Goal: Task Accomplishment & Management: Manage account settings

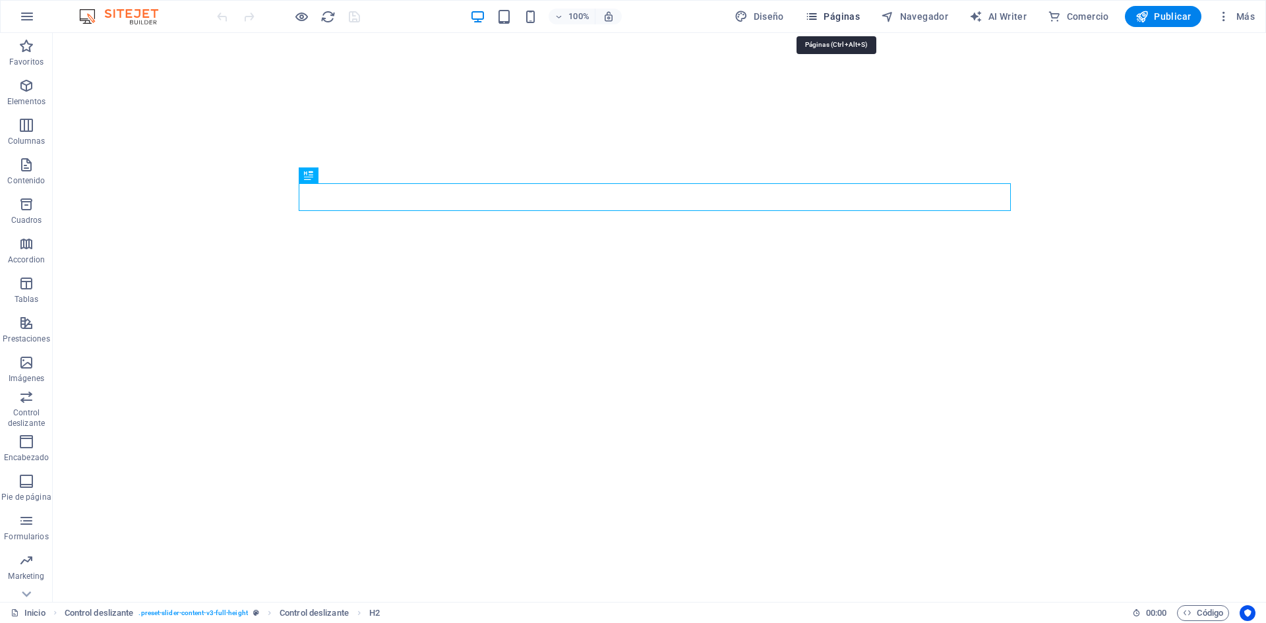
click at [818, 21] on icon "button" at bounding box center [811, 16] width 13 height 13
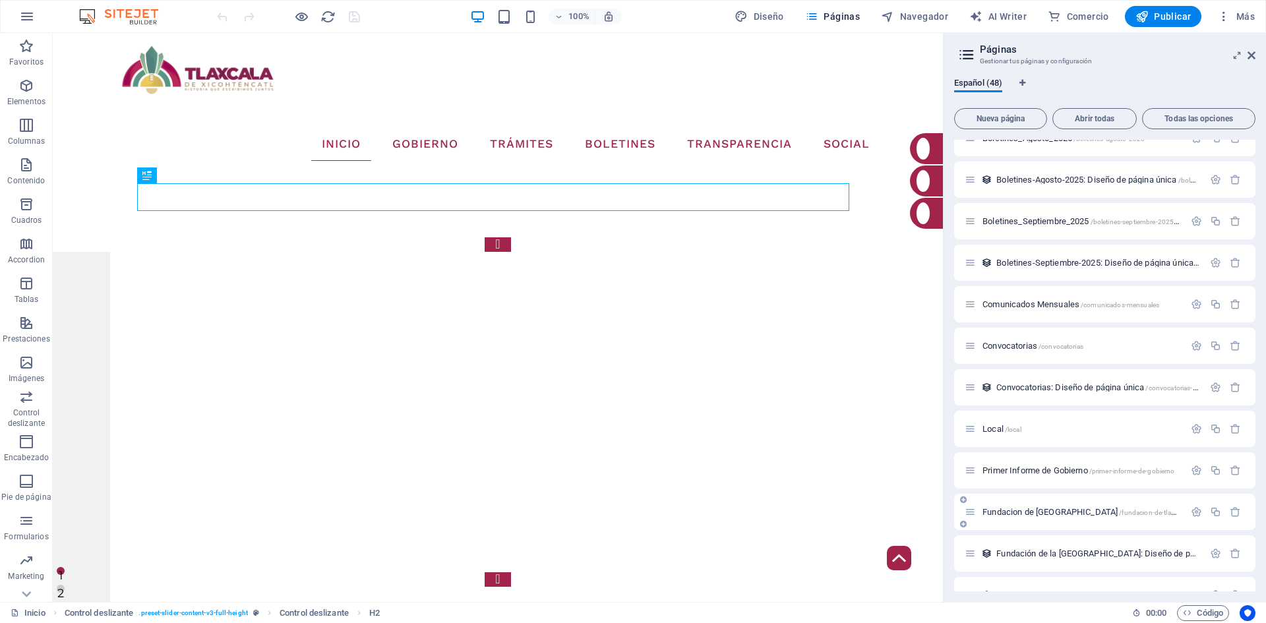
scroll to position [1542, 0]
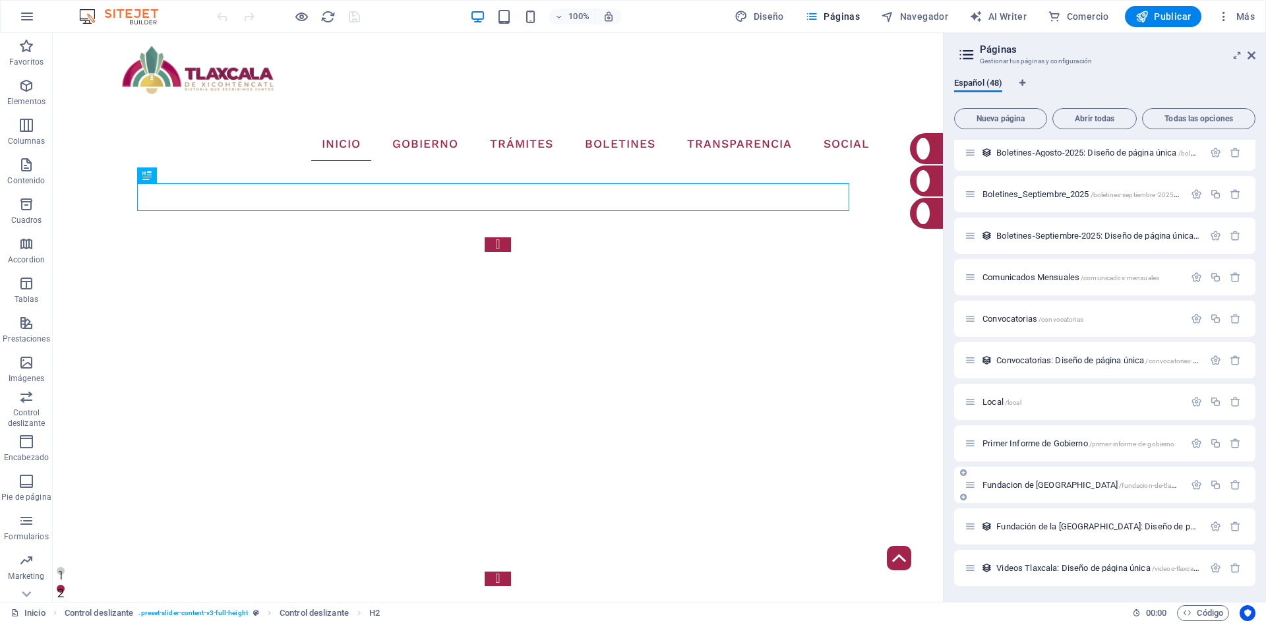
click at [1017, 485] on span "Fundacion de Tlaxcala /fundacion-de-[GEOGRAPHIC_DATA]" at bounding box center [1083, 485] width 203 height 10
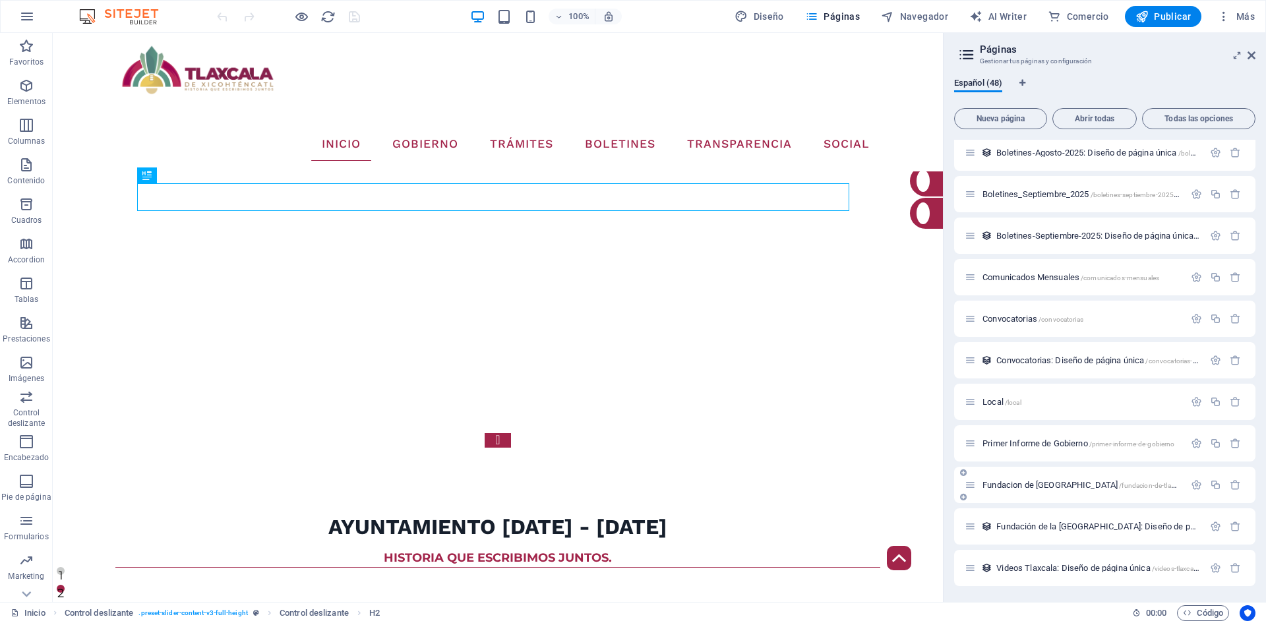
scroll to position [1509, 0]
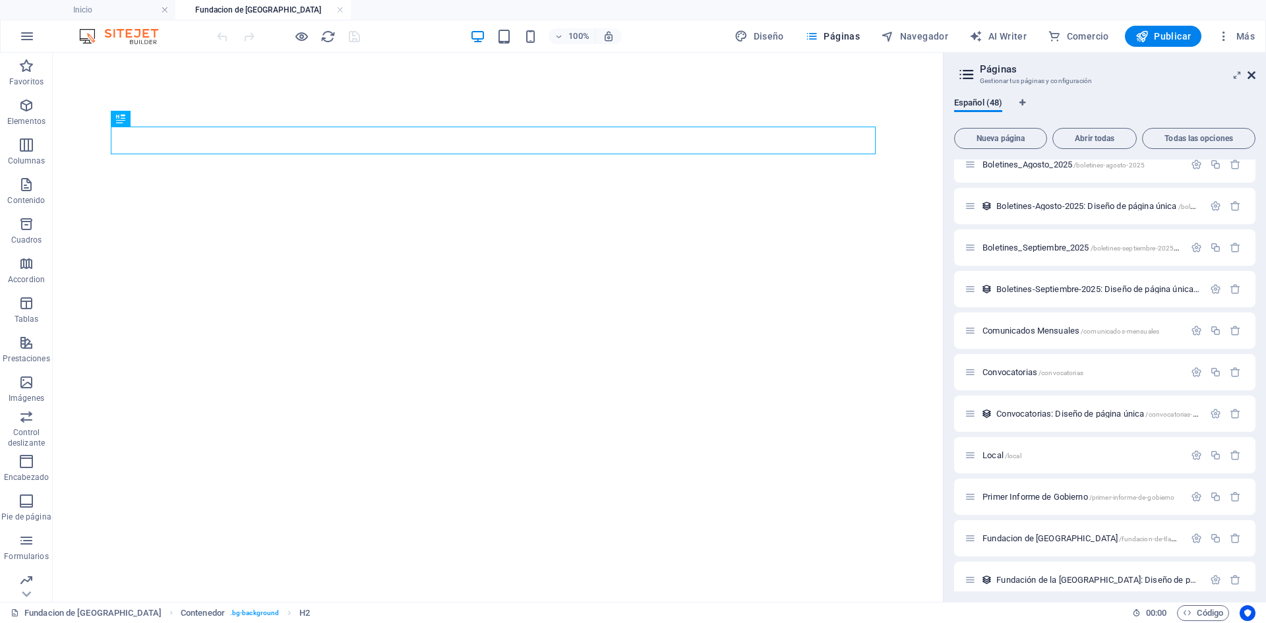
click at [1252, 79] on icon at bounding box center [1252, 75] width 8 height 11
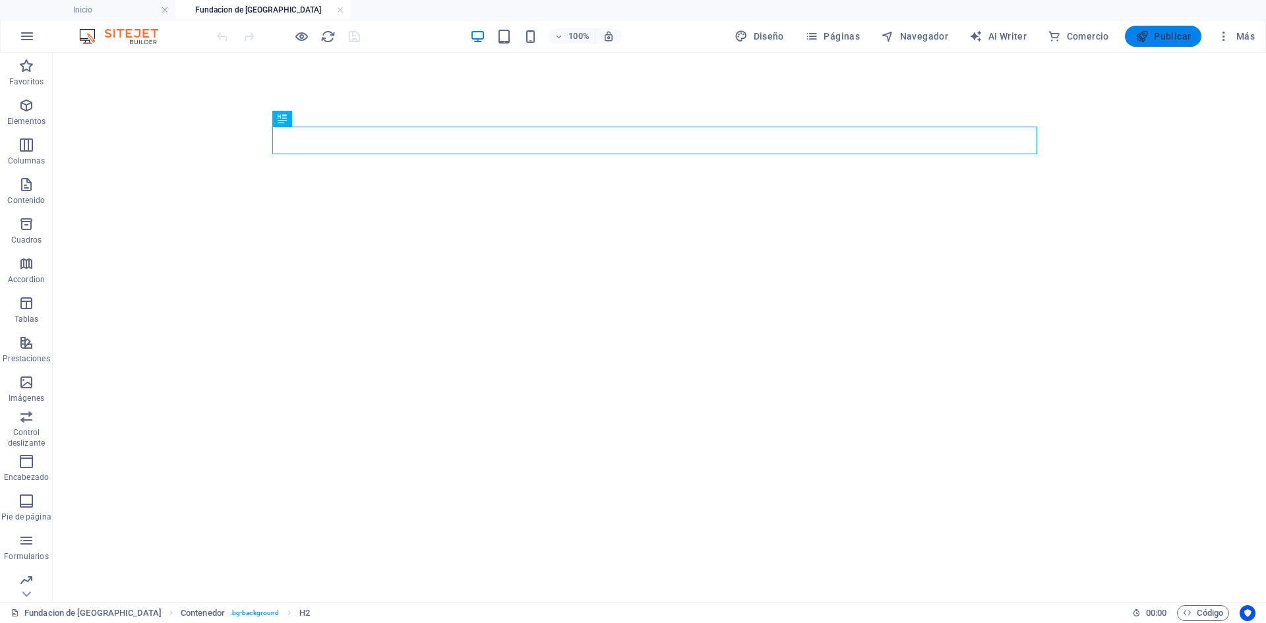
click at [1185, 41] on span "Publicar" at bounding box center [1163, 36] width 56 height 13
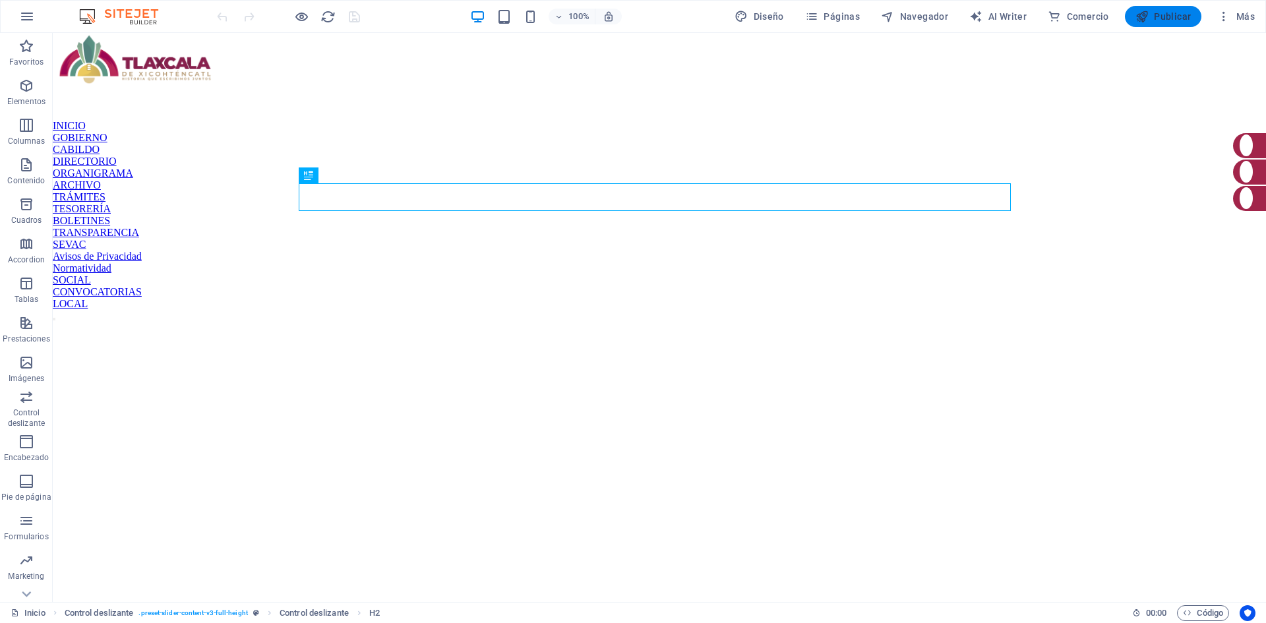
click at [1145, 14] on icon "button" at bounding box center [1141, 16] width 13 height 13
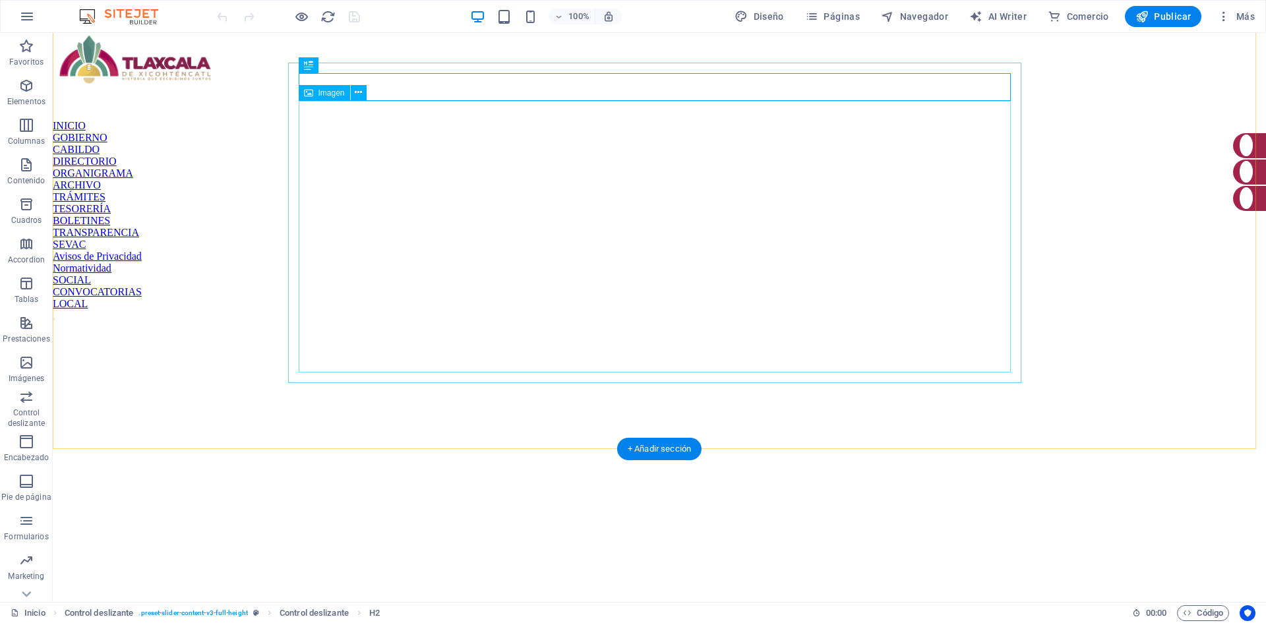
scroll to position [256, 0]
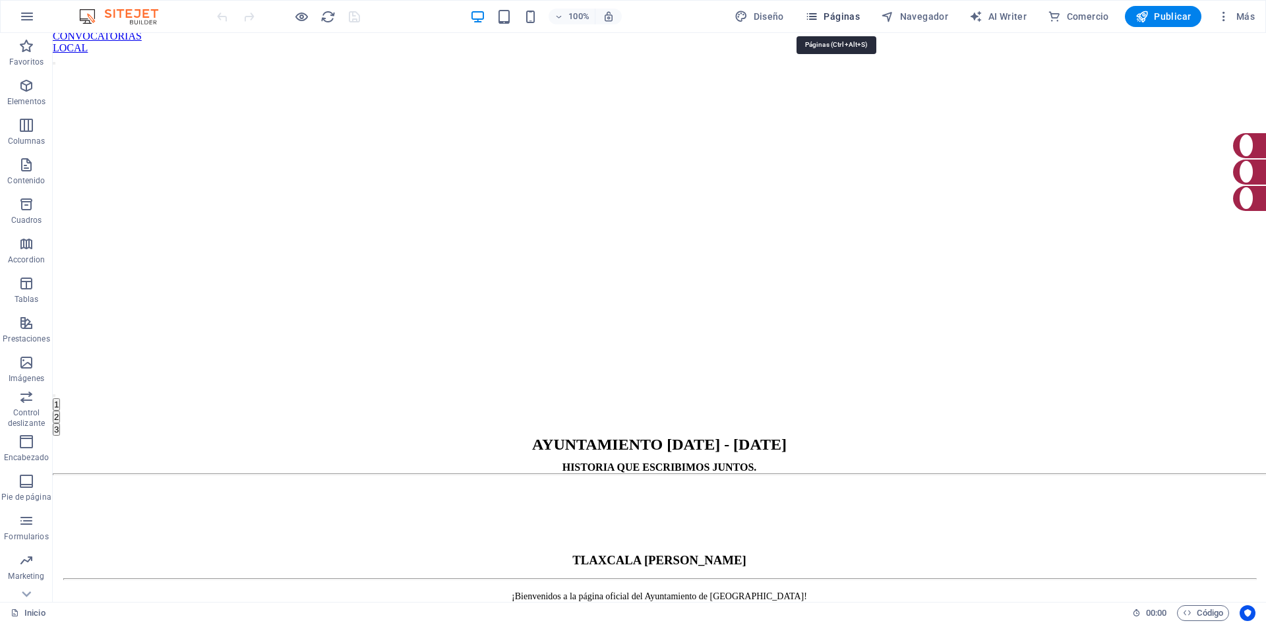
click at [843, 19] on span "Páginas" at bounding box center [832, 16] width 55 height 13
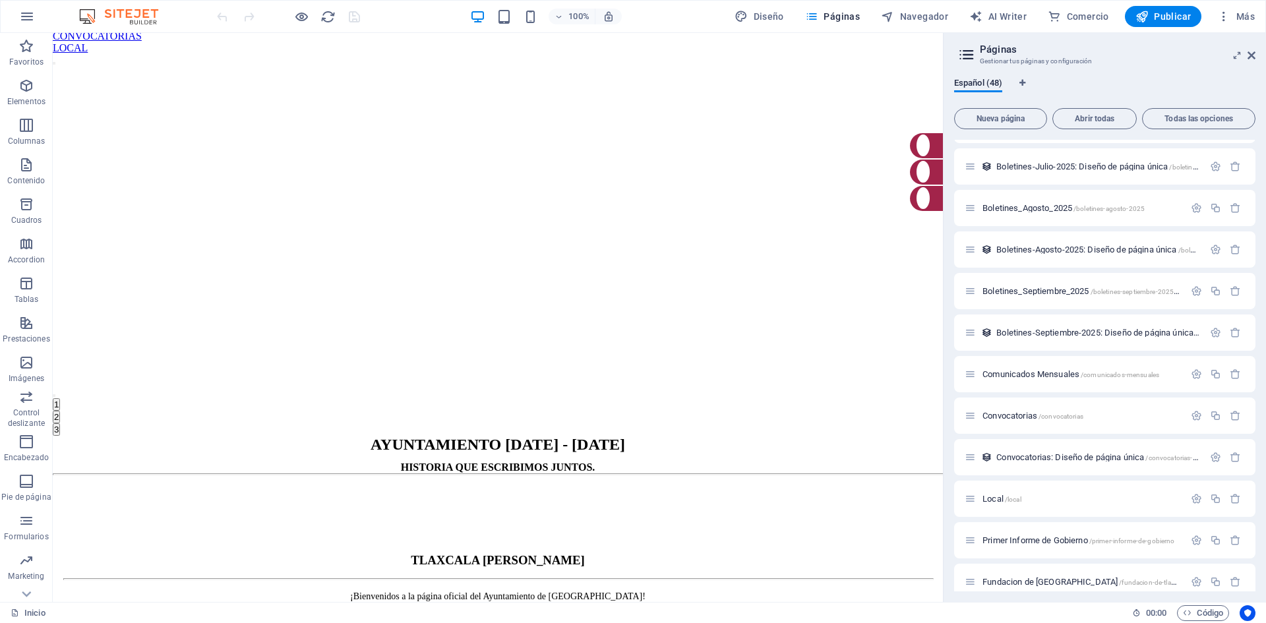
scroll to position [1542, 0]
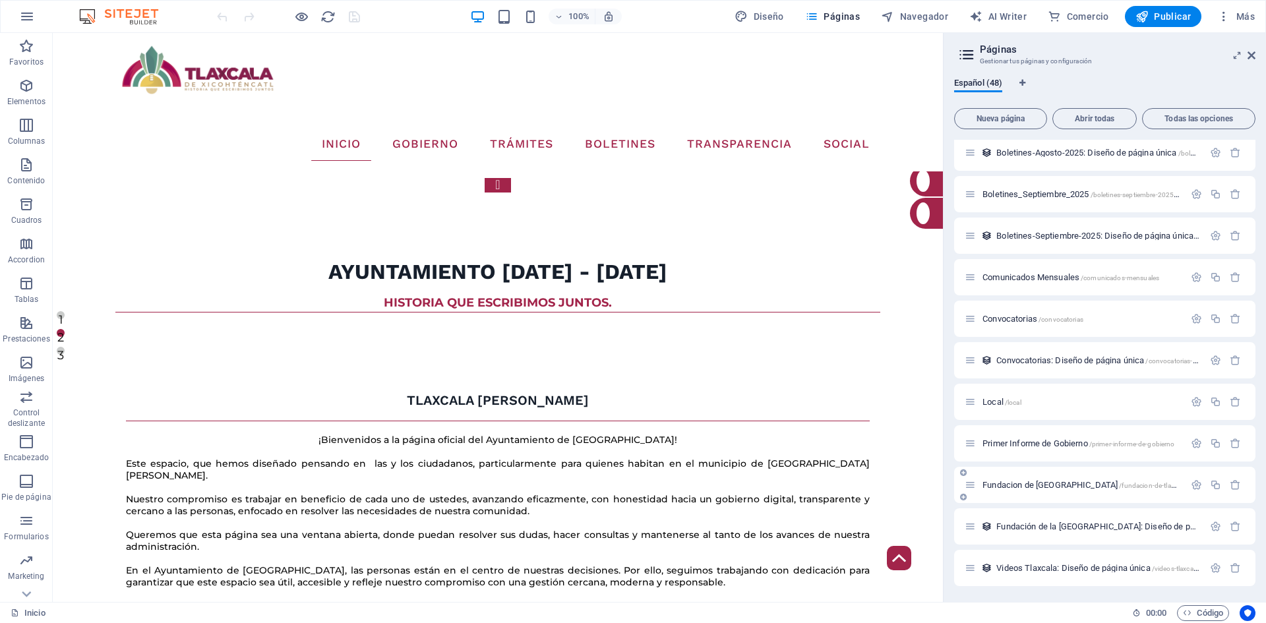
click at [1032, 480] on div "Fundacion de Tlaxcala /fundacion-de-[GEOGRAPHIC_DATA]" at bounding box center [1075, 484] width 220 height 15
click at [1027, 487] on span "Fundacion de Tlaxcala /fundacion-de-[GEOGRAPHIC_DATA]" at bounding box center [1083, 485] width 203 height 10
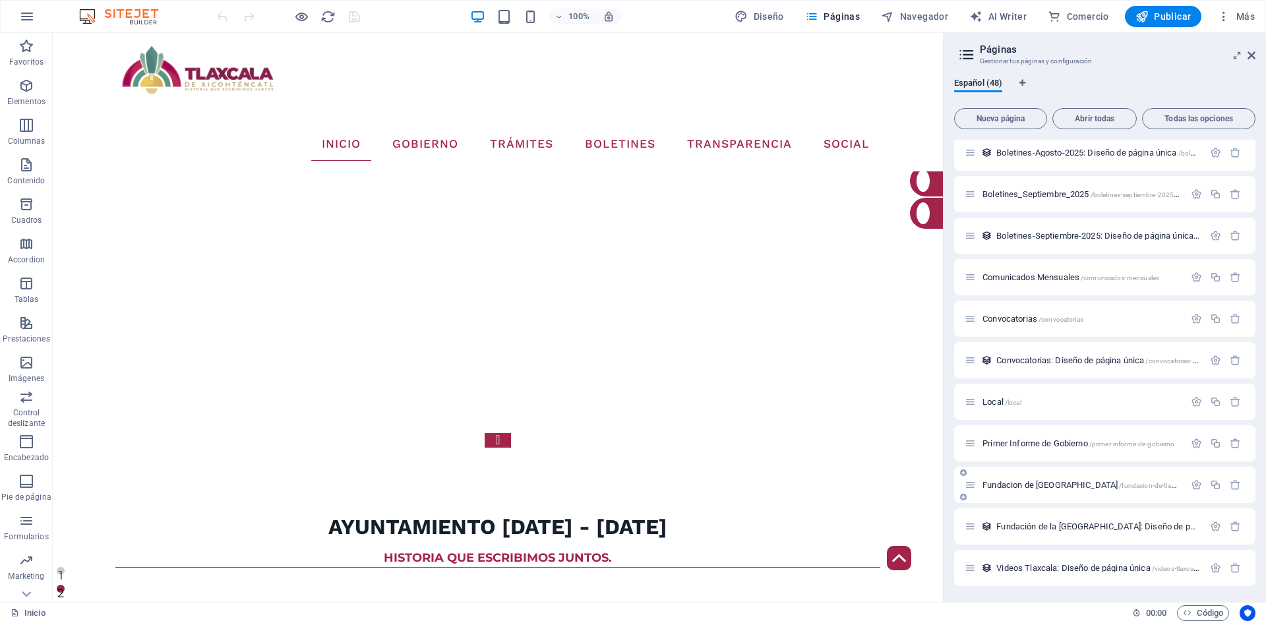
scroll to position [1509, 0]
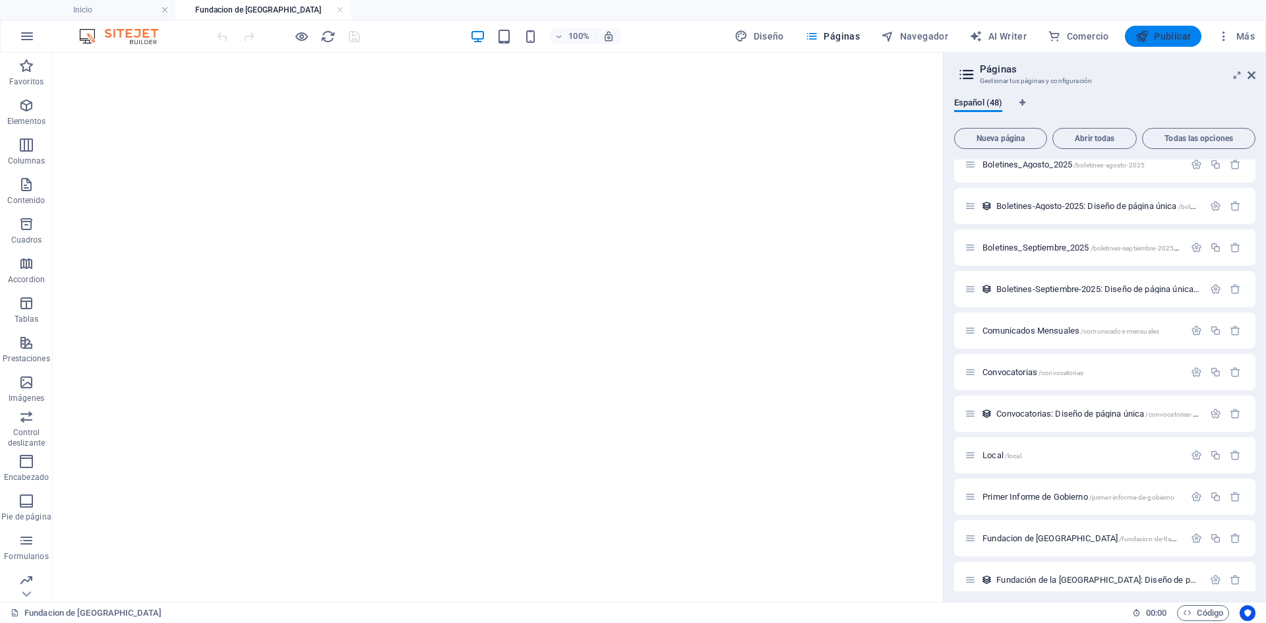
click at [1174, 35] on span "Publicar" at bounding box center [1163, 36] width 56 height 13
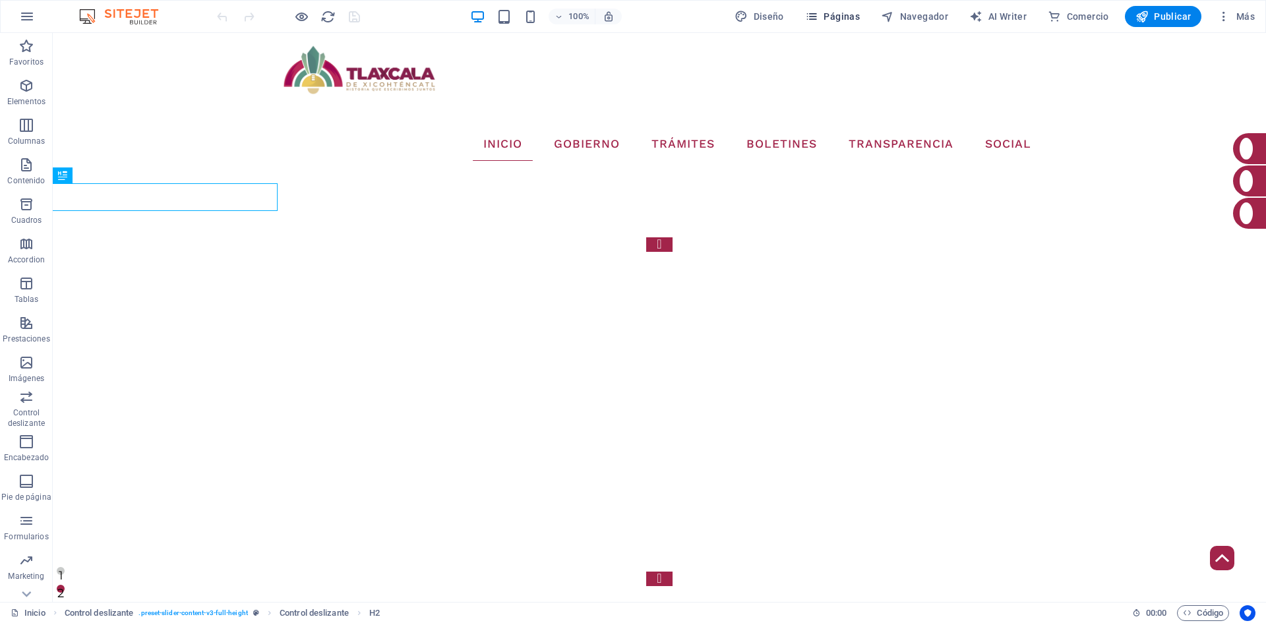
click at [839, 21] on span "Páginas" at bounding box center [832, 16] width 55 height 13
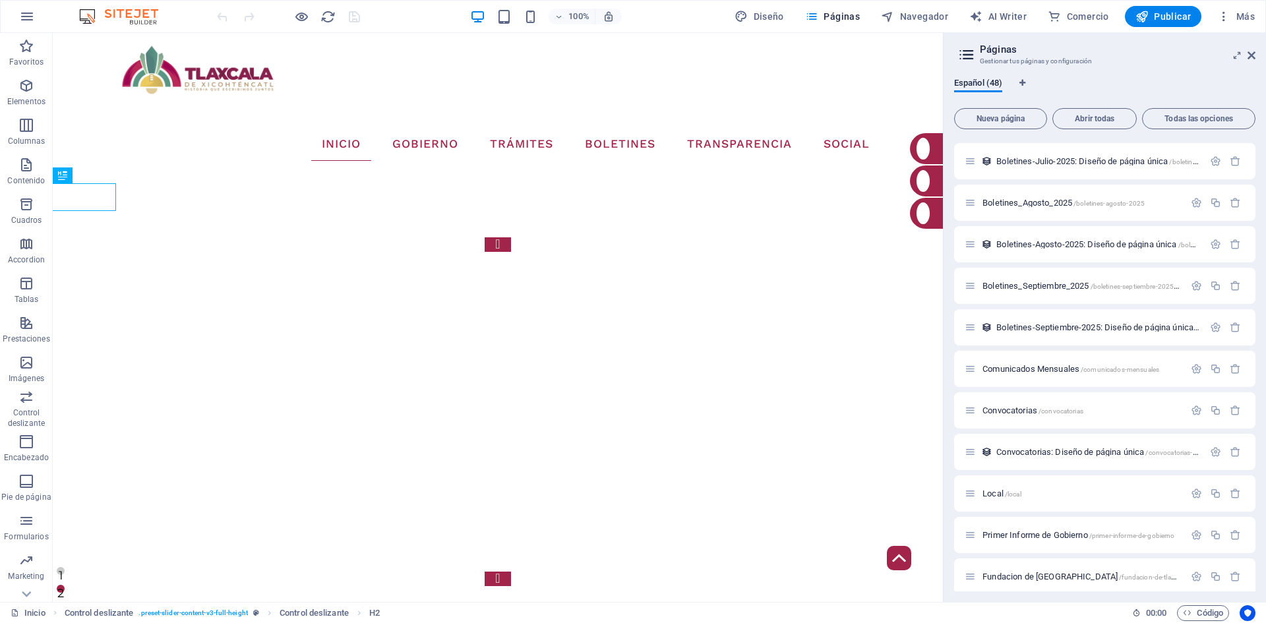
scroll to position [1542, 0]
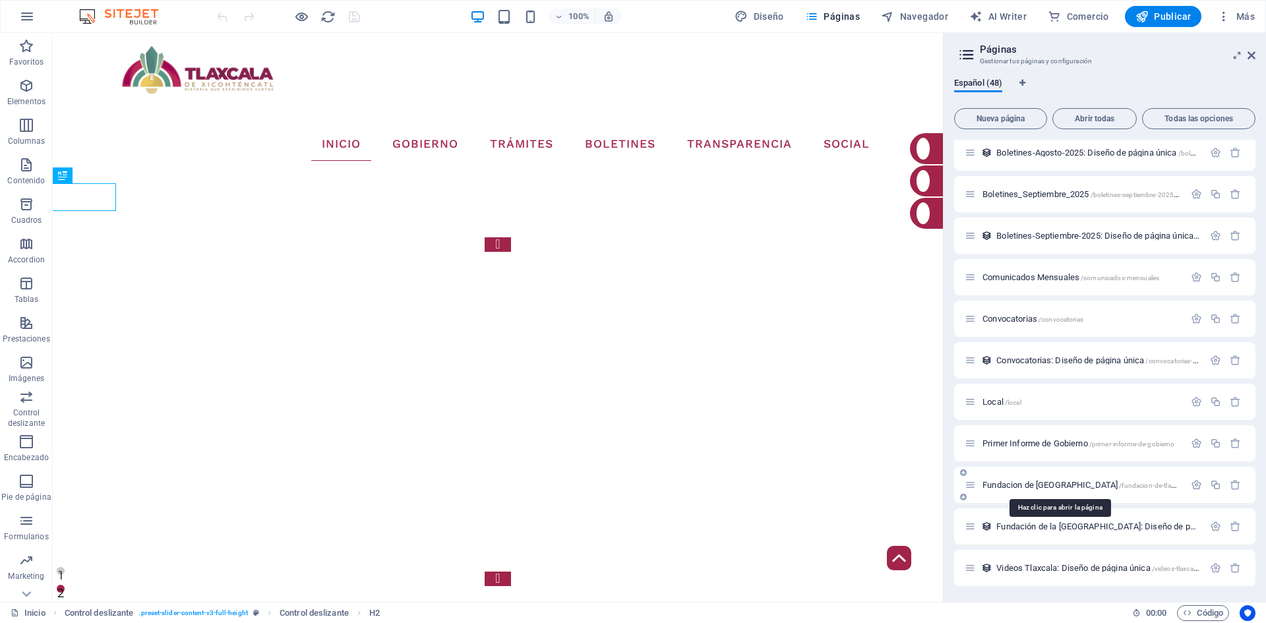
click at [1033, 483] on span "Fundacion de Tlaxcala /fundacion-de-[GEOGRAPHIC_DATA]" at bounding box center [1083, 485] width 203 height 10
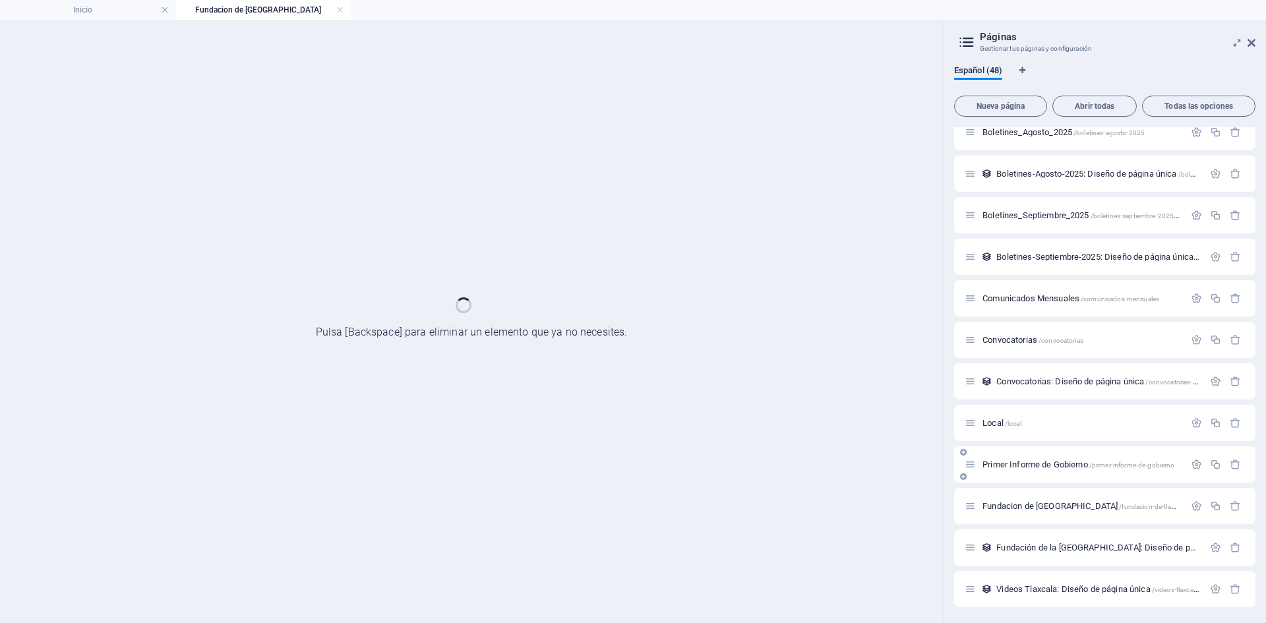
scroll to position [1509, 0]
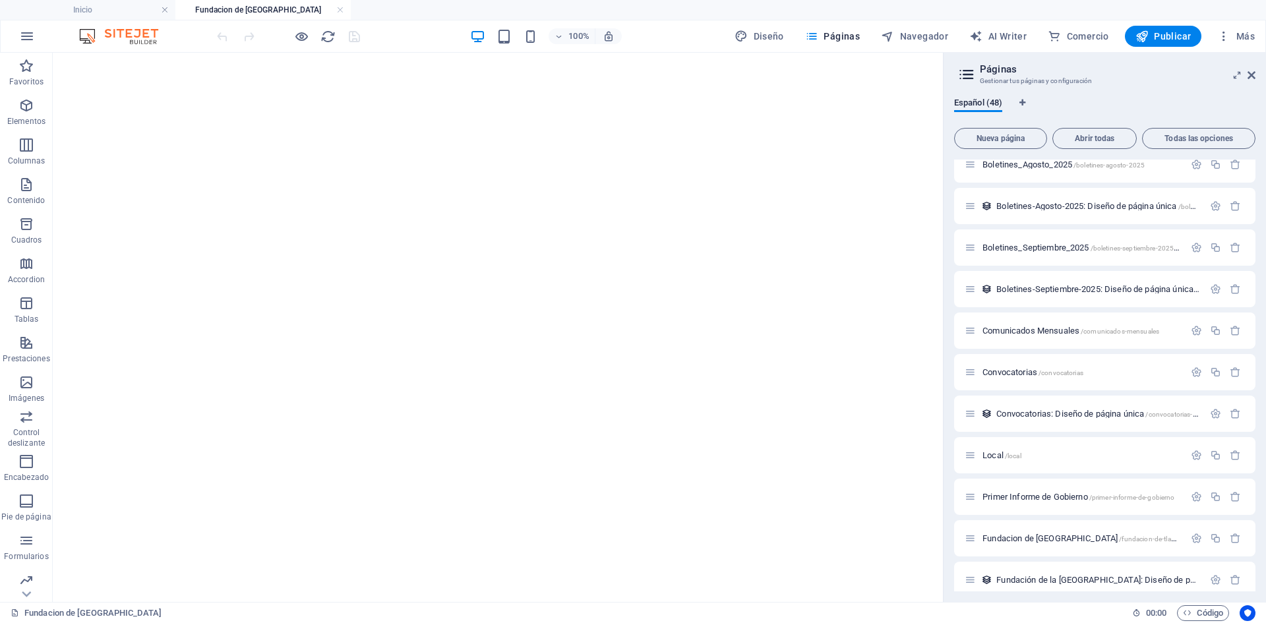
drag, startPoint x: 338, startPoint y: 8, endPoint x: 305, endPoint y: 28, distance: 39.0
click at [338, 8] on link at bounding box center [340, 10] width 8 height 13
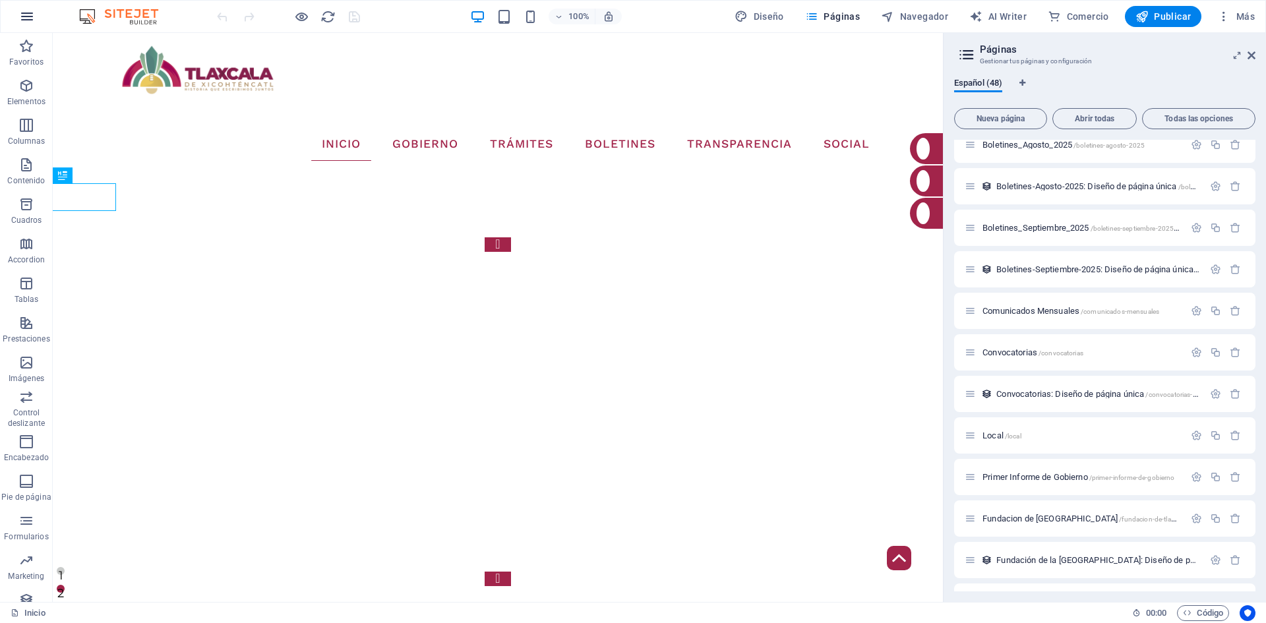
click at [22, 16] on icon "button" at bounding box center [27, 17] width 16 height 16
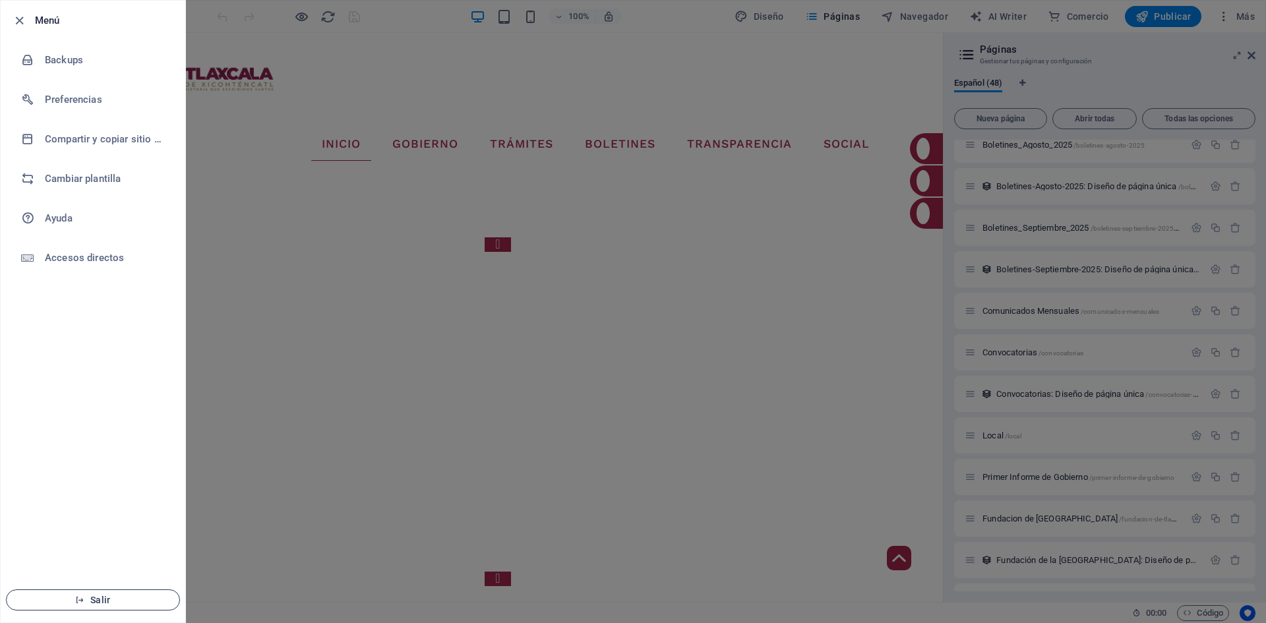
click at [146, 603] on span "Salir" at bounding box center [93, 600] width 152 height 11
